Goal: Task Accomplishment & Management: Manage account settings

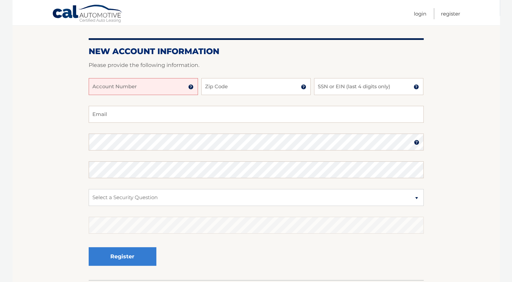
scroll to position [47, 0]
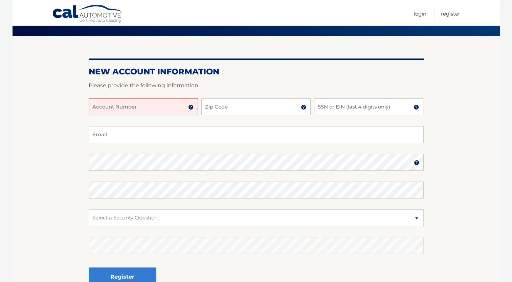
click at [146, 109] on input "Account Number" at bounding box center [143, 106] width 109 height 17
click at [189, 107] on img at bounding box center [190, 107] width 5 height 5
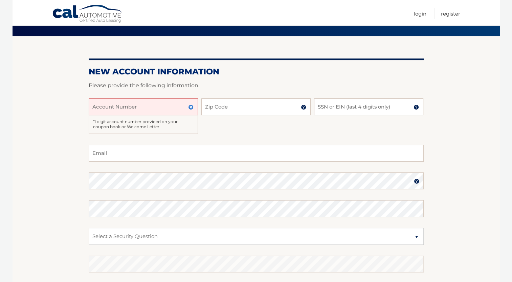
click at [157, 104] on input "Account Number" at bounding box center [143, 106] width 109 height 17
type input "44455977564"
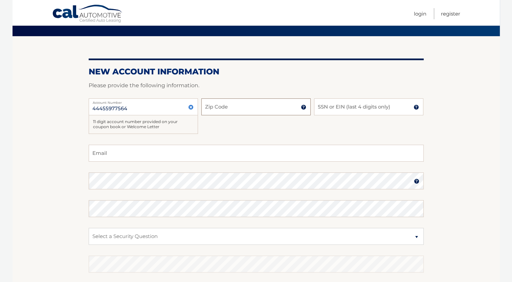
click at [223, 114] on input "Zip Code" at bounding box center [255, 106] width 109 height 17
type input "14052"
click at [349, 105] on input "SSN or EIN (last 4 digits only)" at bounding box center [368, 106] width 109 height 17
type input "4375"
click at [201, 159] on input "Email" at bounding box center [256, 153] width 335 height 17
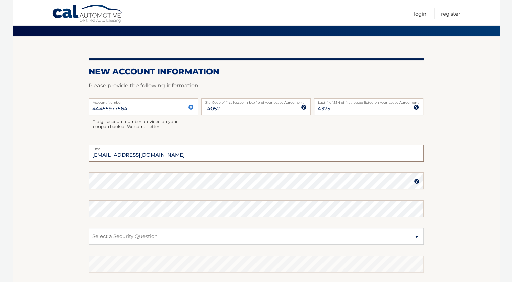
type input "coatsworth23@gmail.com"
click at [194, 229] on select "Select a Security Question What was the name of your elementary school? What is…" at bounding box center [256, 236] width 335 height 17
click at [173, 235] on select "Select a Security Question What was the name of your elementary school? What is…" at bounding box center [256, 236] width 335 height 17
select select "5"
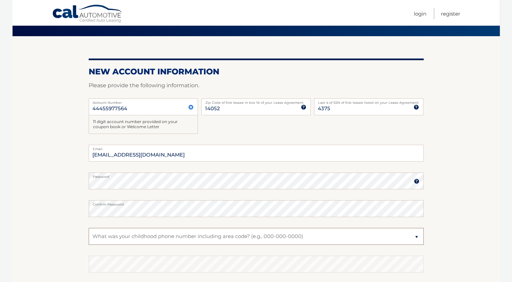
click at [89, 228] on select "Select a Security Question What was the name of your elementary school? What is…" at bounding box center [256, 236] width 335 height 17
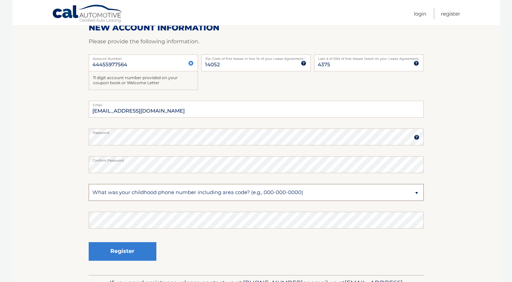
scroll to position [93, 0]
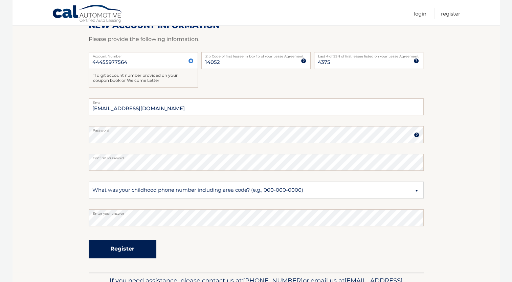
click at [110, 248] on button "Register" at bounding box center [123, 249] width 68 height 19
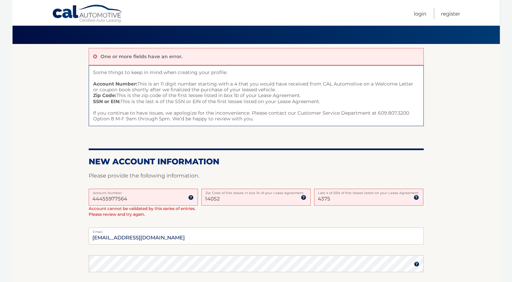
scroll to position [39, 0]
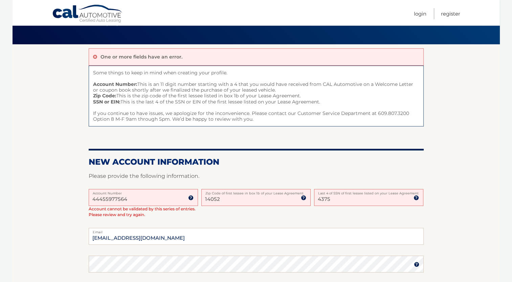
click at [241, 136] on div "One or more fields have an error. Some things to keep in mind when creating you…" at bounding box center [256, 223] width 335 height 358
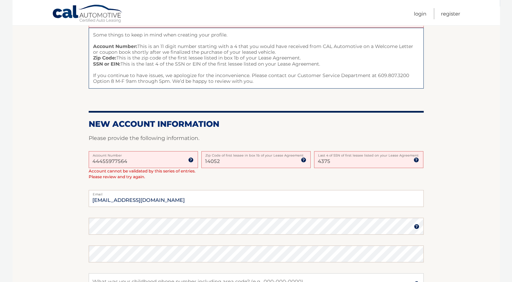
scroll to position [77, 0]
click at [220, 159] on input "14052" at bounding box center [255, 159] width 109 height 17
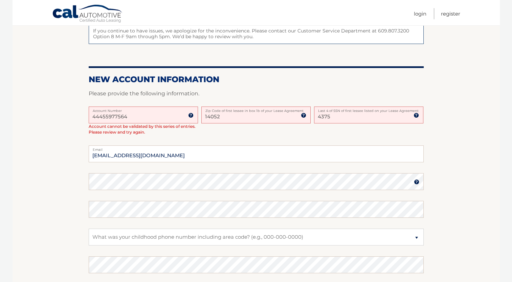
scroll to position [120, 0]
click at [192, 117] on img at bounding box center [190, 115] width 5 height 5
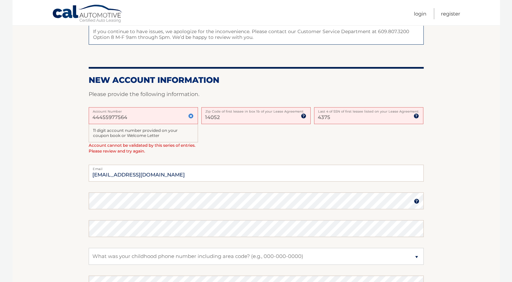
click at [303, 118] on img at bounding box center [303, 115] width 5 height 5
click at [223, 117] on input "14052" at bounding box center [255, 115] width 109 height 17
type input "1"
type input "14052"
click at [330, 116] on input "4375" at bounding box center [368, 115] width 109 height 17
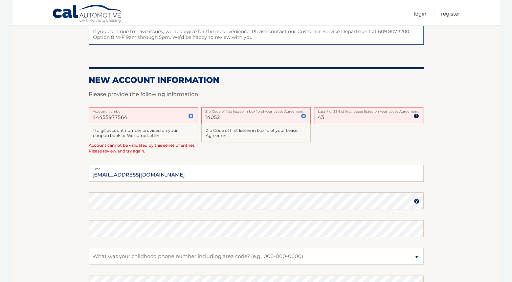
type input "4"
type input "0390"
click at [373, 147] on div "44455977564 Account Number 11 digit account number provided on your coupon book…" at bounding box center [256, 136] width 335 height 58
click at [444, 15] on link "Register" at bounding box center [450, 13] width 19 height 11
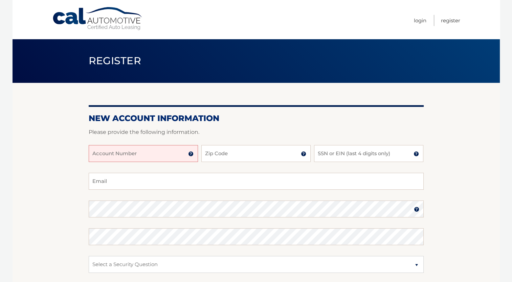
click at [134, 153] on input "Account Number" at bounding box center [143, 153] width 109 height 17
type input "44455977564"
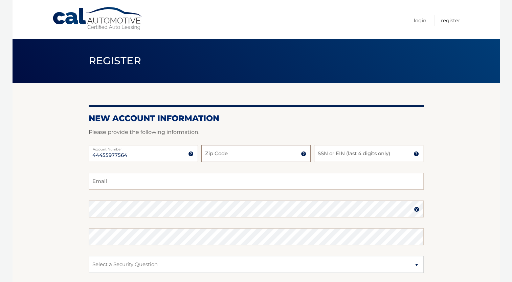
click at [219, 151] on input "Zip Code" at bounding box center [255, 153] width 109 height 17
type input "14052"
click at [324, 154] on input "SSN or EIN (last 4 digits only)" at bounding box center [368, 153] width 109 height 17
type input "0390"
click at [186, 183] on input "Email" at bounding box center [256, 181] width 335 height 17
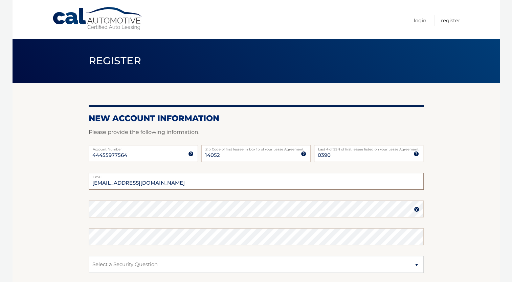
type input "accelmike@yahoo.com"
click at [417, 210] on img at bounding box center [416, 209] width 5 height 5
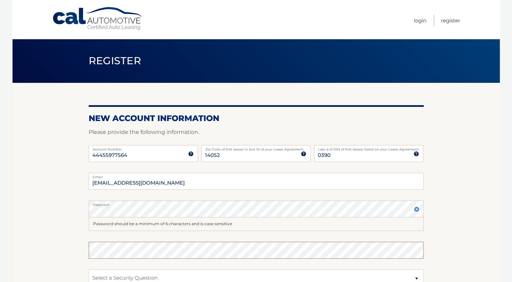
click at [104, 239] on fieldset "accelmike@yahoo.com Email Password Password should be a minimum of 6 characters…" at bounding box center [256, 267] width 335 height 188
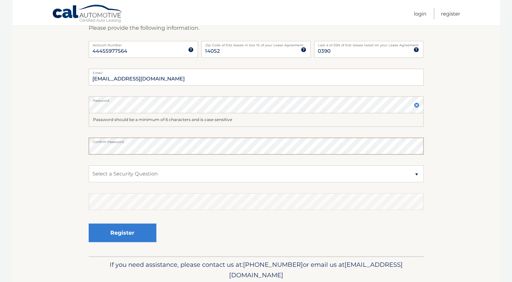
scroll to position [104, 0]
click at [106, 173] on select "Select a Security Question What was the name of your elementary school? What is…" at bounding box center [256, 173] width 335 height 17
select select "1"
click at [89, 165] on select "Select a Security Question What was the name of your elementary school? What is…" at bounding box center [256, 173] width 335 height 17
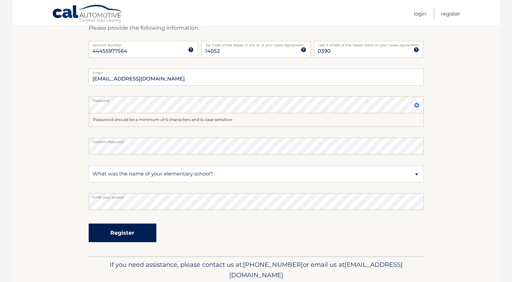
click at [130, 235] on button "Register" at bounding box center [123, 233] width 68 height 19
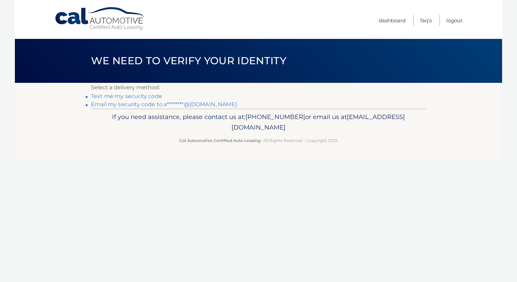
click at [122, 98] on link "Text me my security code" at bounding box center [126, 96] width 71 height 6
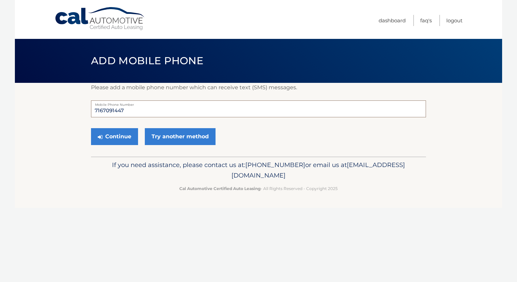
click at [129, 111] on input "7167091447" at bounding box center [258, 109] width 335 height 17
type input "7169977379"
click at [113, 138] on button "Continue" at bounding box center [114, 136] width 47 height 17
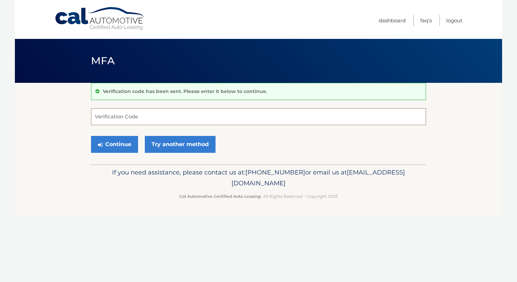
click at [117, 119] on input "Verification Code" at bounding box center [258, 116] width 335 height 17
type input "685457"
click at [115, 143] on button "Continue" at bounding box center [114, 144] width 47 height 17
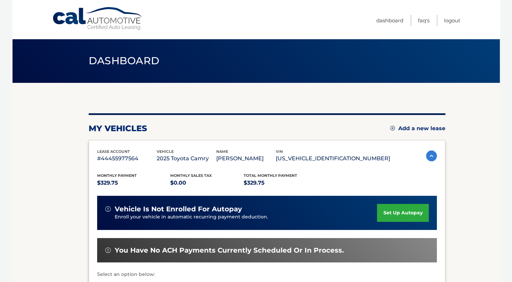
click at [409, 211] on link "set up autopay" at bounding box center [402, 213] width 51 height 18
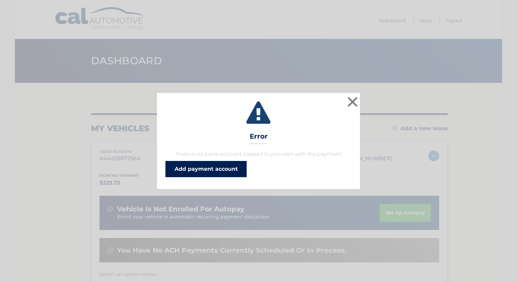
click at [210, 171] on link "Add payment account" at bounding box center [205, 169] width 81 height 16
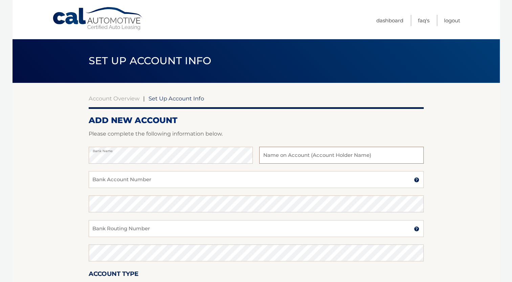
click at [323, 158] on input "text" at bounding box center [341, 155] width 164 height 17
type input "[PERSON_NAME]"
click at [253, 176] on input "Bank Account Number" at bounding box center [256, 179] width 335 height 17
type input "0910154889"
click at [187, 234] on input "Bank Routing Number" at bounding box center [256, 228] width 335 height 17
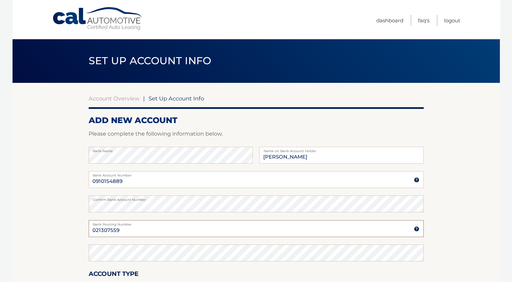
type input "021307559"
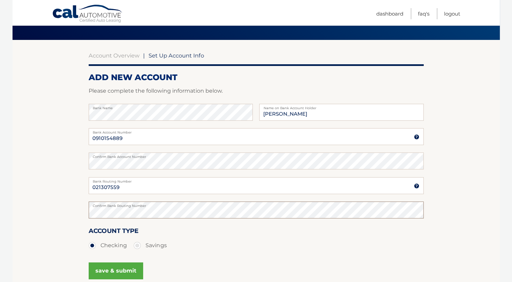
scroll to position [65, 0]
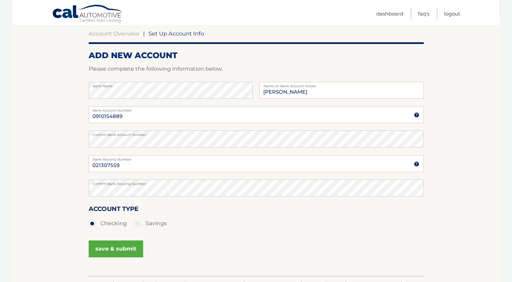
click at [122, 247] on button "save & submit" at bounding box center [116, 249] width 54 height 17
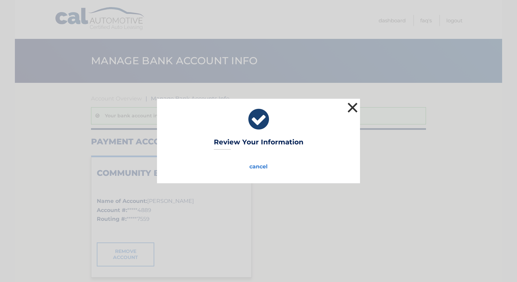
click at [352, 107] on button "×" at bounding box center [353, 108] width 14 height 14
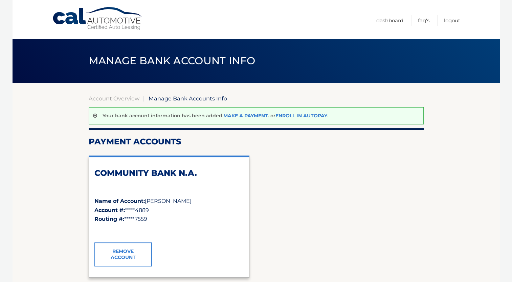
click at [319, 113] on link "Enroll In AutoPay" at bounding box center [301, 116] width 52 height 6
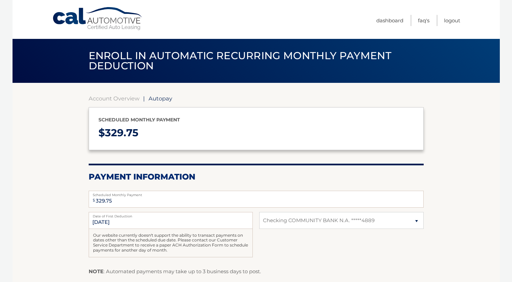
select select "MjRjMjY4MzYtMmVjOC00ODhhLTg4N2ItN2RmNWZkNDllMDU2"
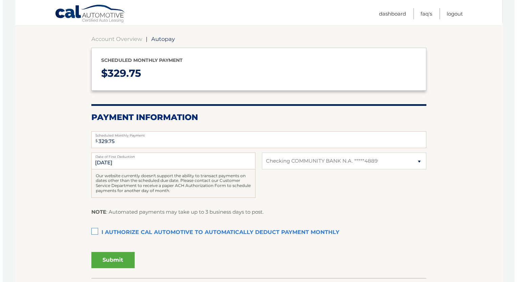
scroll to position [60, 0]
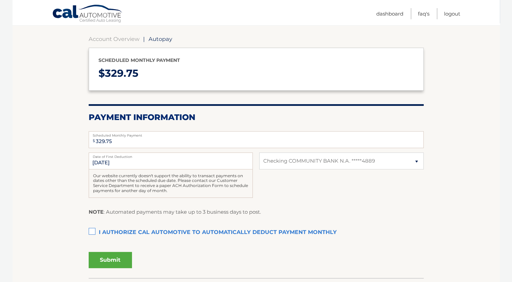
click at [91, 229] on label "I authorize cal automotive to automatically deduct payment monthly This checkbo…" at bounding box center [256, 233] width 335 height 14
click at [0, 0] on input "I authorize cal automotive to automatically deduct payment monthly This checkbo…" at bounding box center [0, 0] width 0 height 0
click at [111, 260] on button "Submit" at bounding box center [110, 260] width 43 height 16
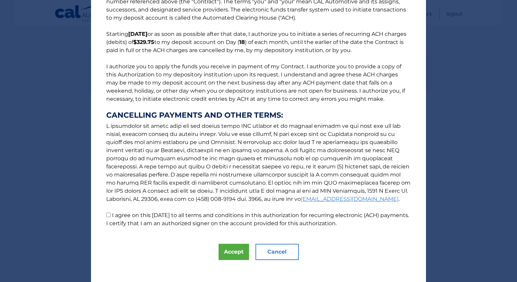
scroll to position [35, 0]
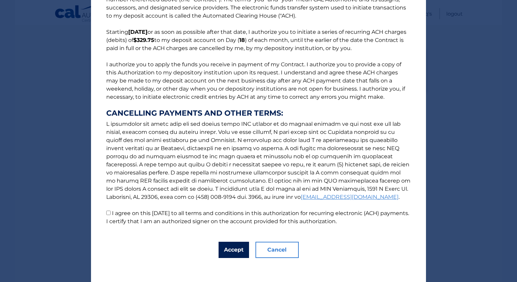
click at [231, 251] on button "Accept" at bounding box center [234, 250] width 30 height 16
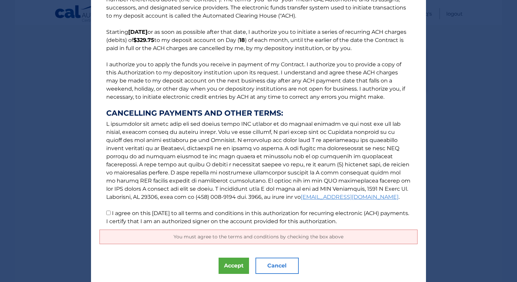
click at [107, 214] on input "I agree on this 09/07/2025 to all terms and conditions in this authorization fo…" at bounding box center [108, 213] width 4 height 4
checkbox input "true"
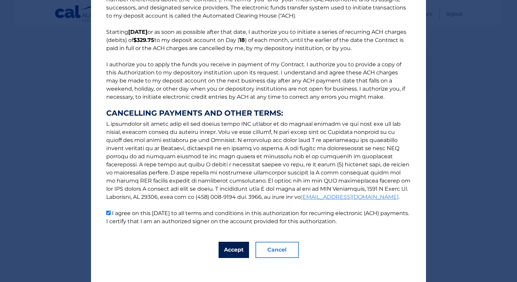
click at [231, 254] on button "Accept" at bounding box center [234, 250] width 30 height 16
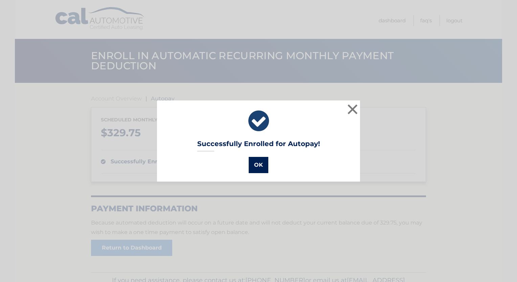
click at [256, 164] on button "OK" at bounding box center [259, 165] width 20 height 16
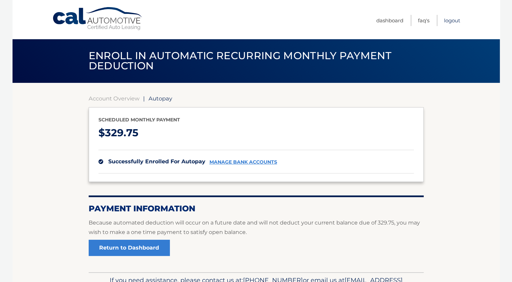
click at [452, 19] on link "Logout" at bounding box center [452, 20] width 16 height 11
